Goal: Task Accomplishment & Management: Use online tool/utility

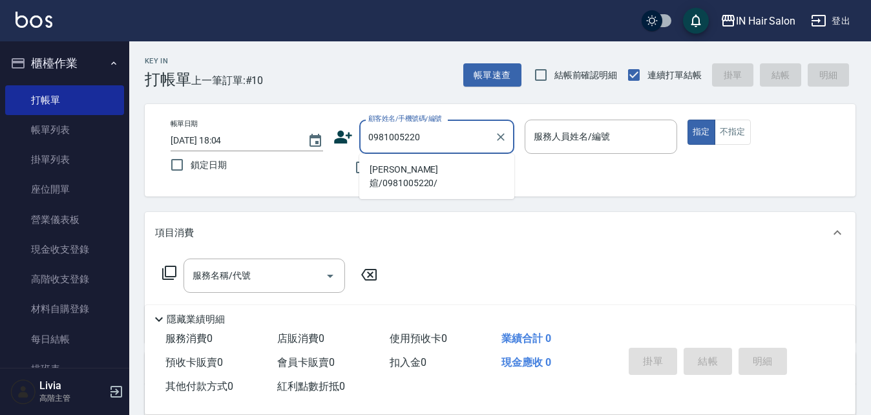
click at [383, 170] on li "[PERSON_NAME]媗/0981005220/" at bounding box center [436, 176] width 155 height 35
type input "[PERSON_NAME]媗/0981005220/"
type input "8號店長Livia-8"
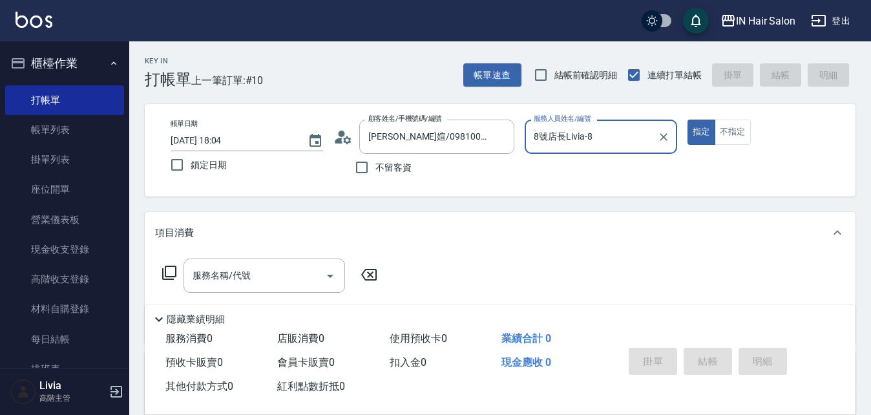
click at [165, 272] on icon at bounding box center [169, 273] width 14 height 14
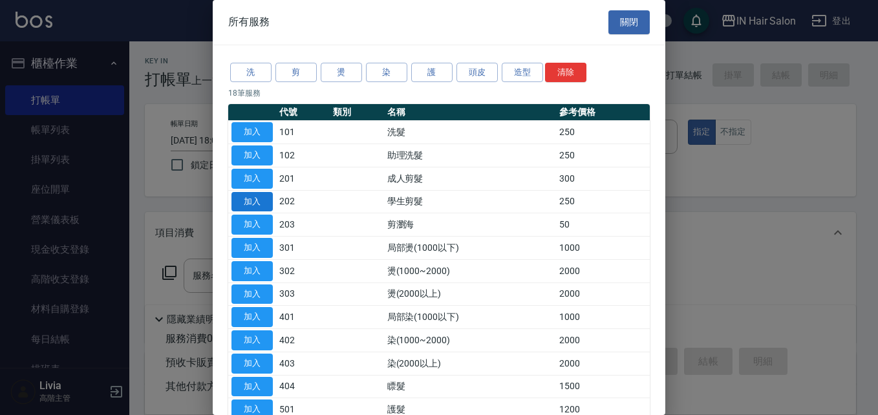
click at [263, 194] on button "加入" at bounding box center [251, 202] width 41 height 20
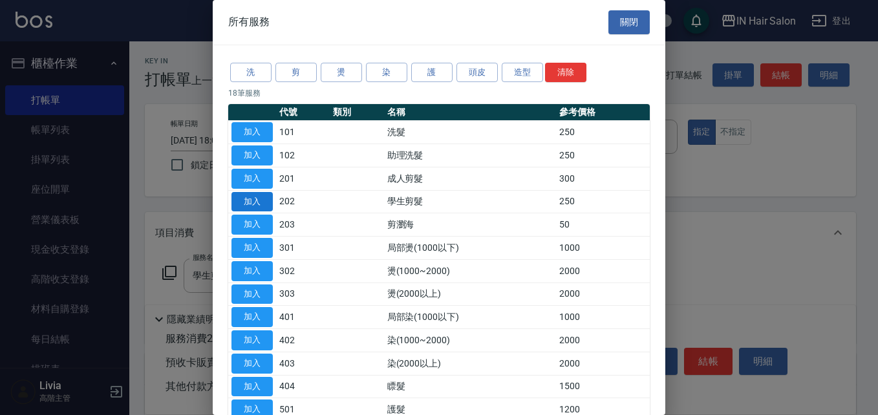
type input "學生剪髮(202)"
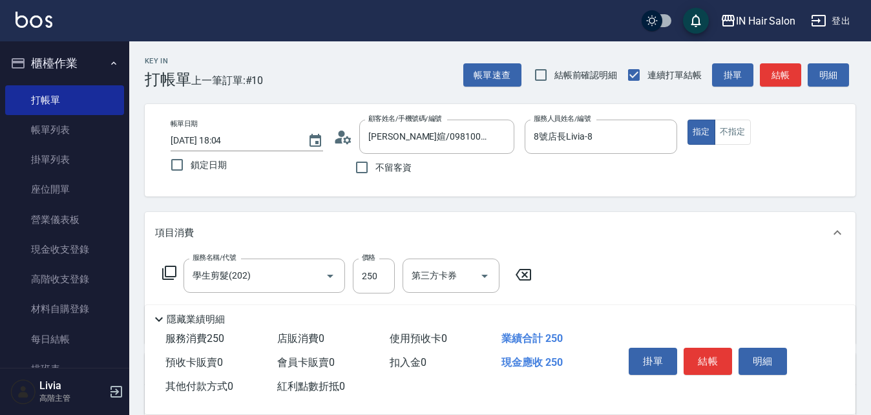
click at [703, 359] on button "結帳" at bounding box center [708, 361] width 48 height 27
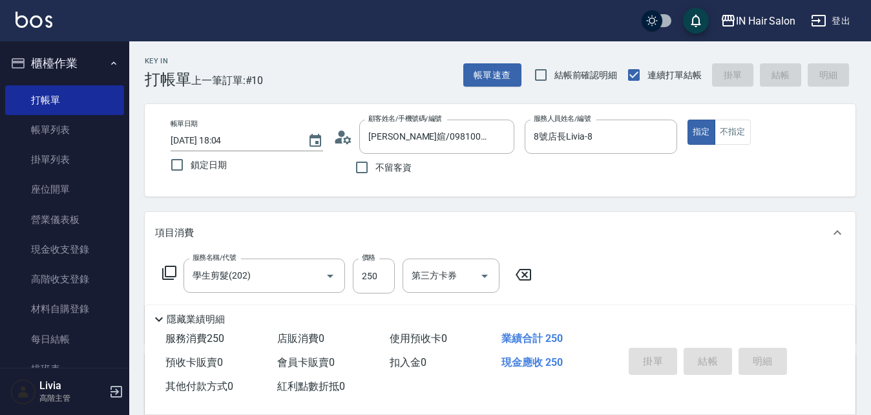
type input "[DATE] 19:33"
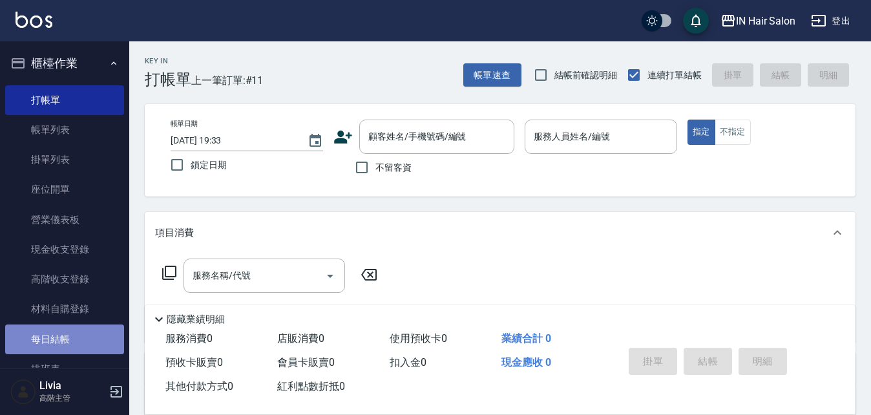
click at [68, 342] on link "每日結帳" at bounding box center [64, 340] width 119 height 30
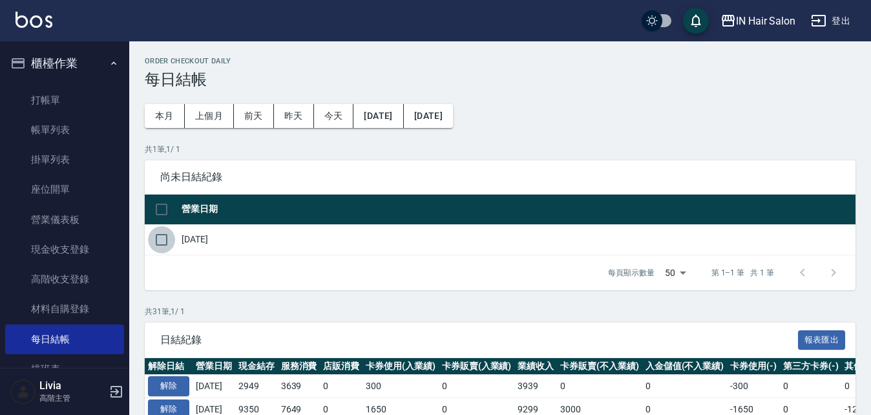
click at [161, 237] on input "checkbox" at bounding box center [161, 239] width 27 height 27
checkbox input "true"
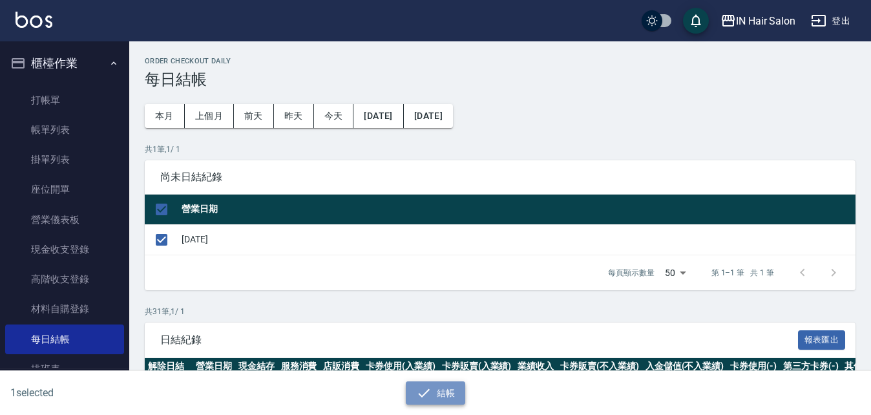
click at [441, 387] on button "結帳" at bounding box center [436, 393] width 60 height 24
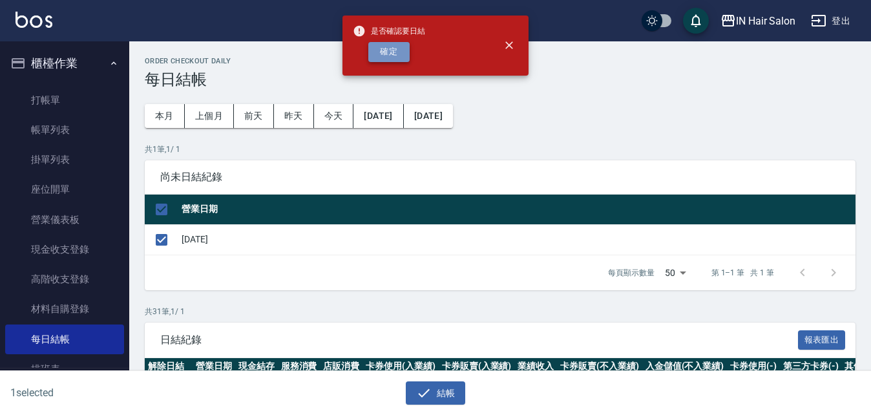
drag, startPoint x: 400, startPoint y: 51, endPoint x: 363, endPoint y: 87, distance: 51.7
click at [400, 51] on button "確定" at bounding box center [388, 52] width 41 height 20
checkbox input "false"
